Goal: Use online tool/utility: Utilize a website feature to perform a specific function

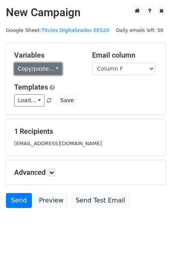
click at [50, 70] on link "Copy/paste..." at bounding box center [38, 69] width 48 height 12
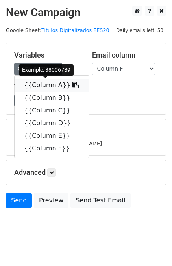
click at [46, 84] on link "{{Column A}}" at bounding box center [52, 85] width 75 height 13
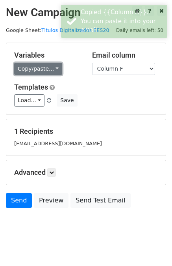
click at [34, 70] on link "Copy/paste..." at bounding box center [38, 69] width 48 height 12
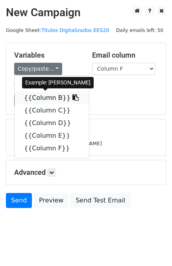
click at [38, 101] on link "{{Column B}}" at bounding box center [52, 98] width 75 height 13
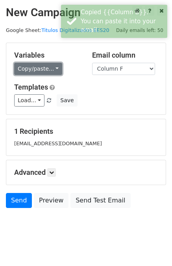
click at [50, 69] on link "Copy/paste..." at bounding box center [38, 69] width 48 height 12
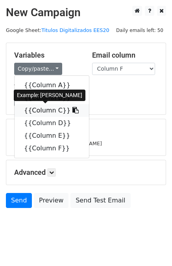
click at [48, 108] on link "{{Column C}}" at bounding box center [52, 110] width 75 height 13
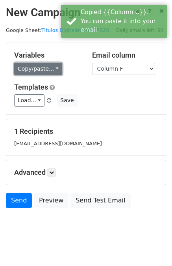
click at [41, 71] on link "Copy/paste..." at bounding box center [38, 69] width 48 height 12
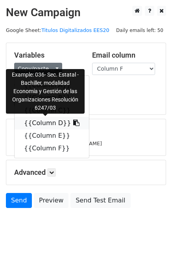
click at [37, 122] on link "{{Column D}}" at bounding box center [52, 123] width 75 height 13
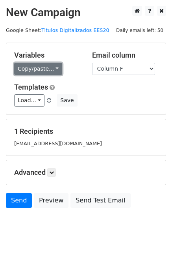
click at [52, 67] on link "Copy/paste..." at bounding box center [38, 69] width 48 height 12
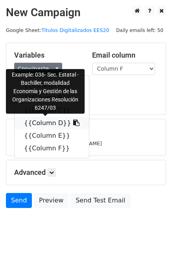
click at [52, 123] on link "{{Column D}}" at bounding box center [52, 123] width 75 height 13
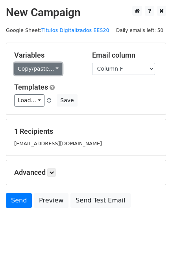
click at [49, 69] on link "Copy/paste..." at bounding box center [38, 69] width 48 height 12
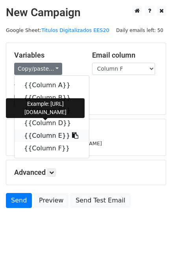
click at [48, 135] on link "{{Column E}}" at bounding box center [52, 135] width 75 height 13
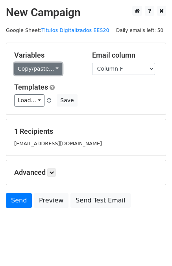
click at [50, 69] on link "Copy/paste..." at bounding box center [38, 69] width 48 height 12
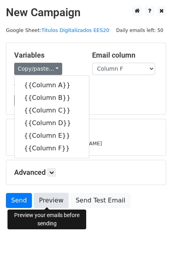
click at [44, 204] on link "Preview" at bounding box center [51, 200] width 35 height 15
